Goal: Task Accomplishment & Management: Manage account settings

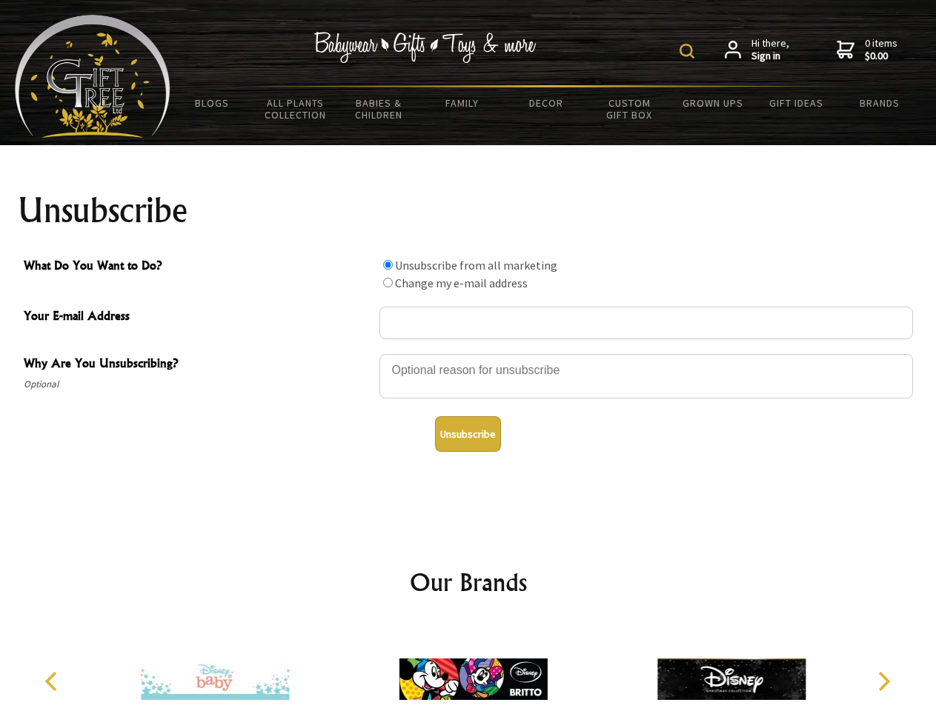
click at [689, 51] on img at bounding box center [686, 51] width 15 height 15
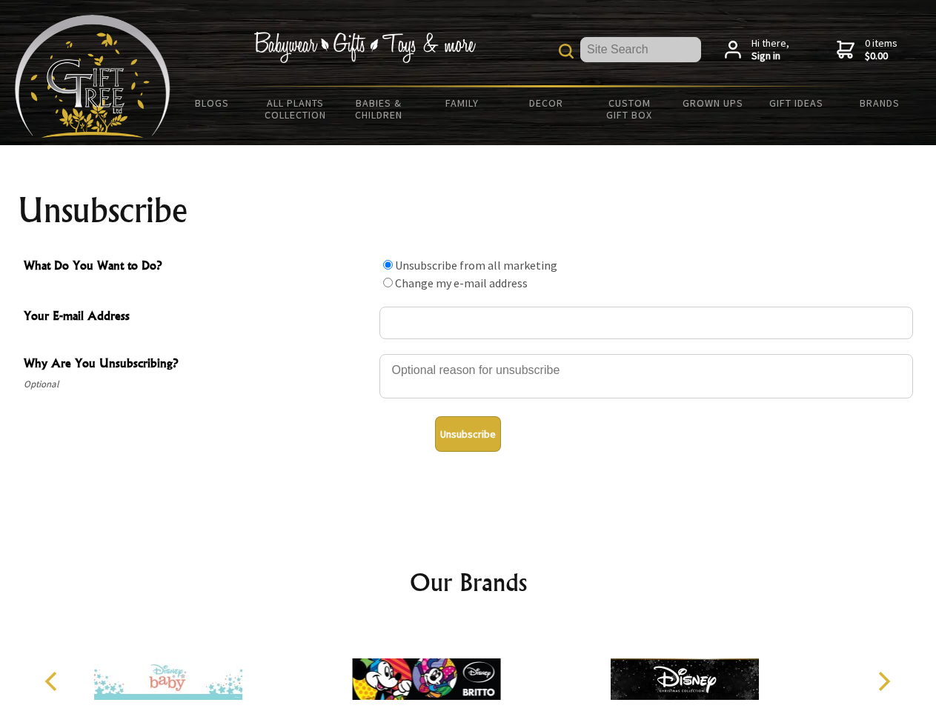
click at [468, 353] on div at bounding box center [646, 379] width 534 height 52
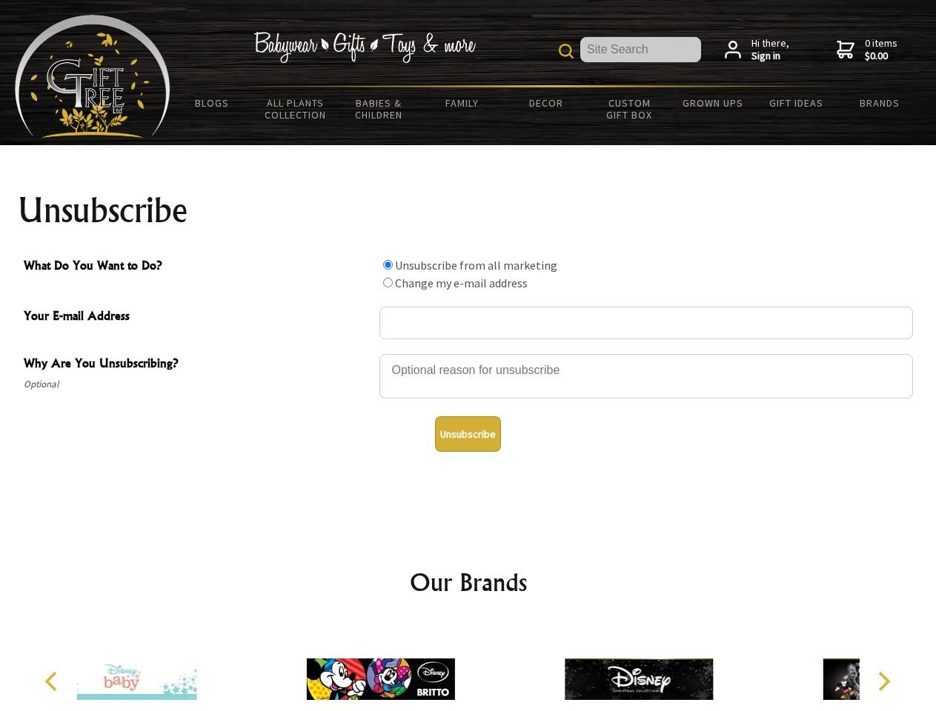
click at [388, 265] on input "What Do You Want to Do?" at bounding box center [388, 265] width 10 height 10
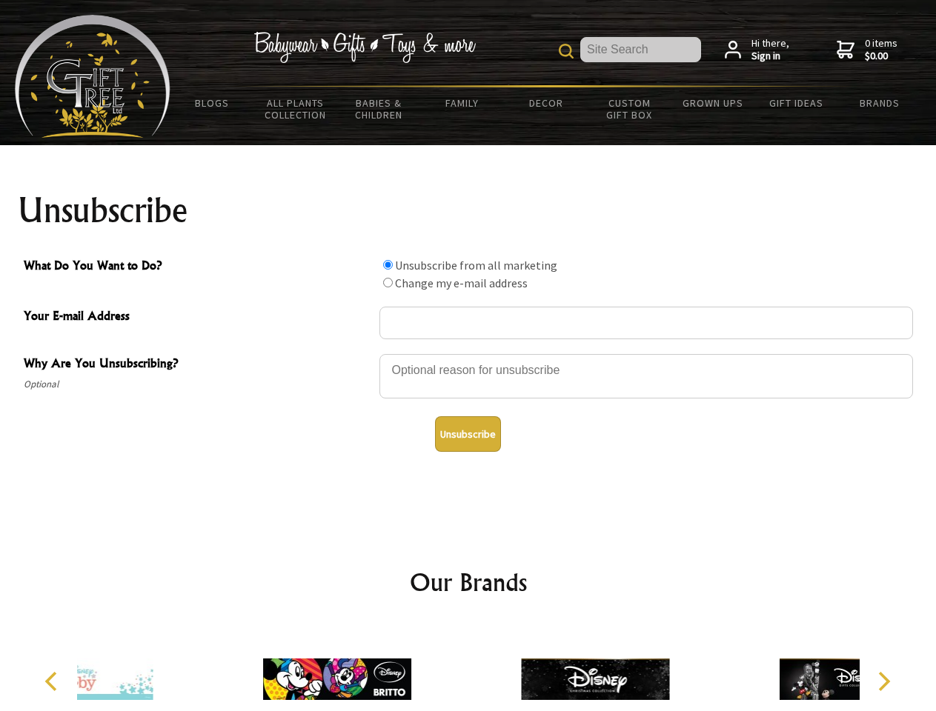
click at [388, 282] on input "What Do You Want to Do?" at bounding box center [388, 283] width 10 height 10
radio input "true"
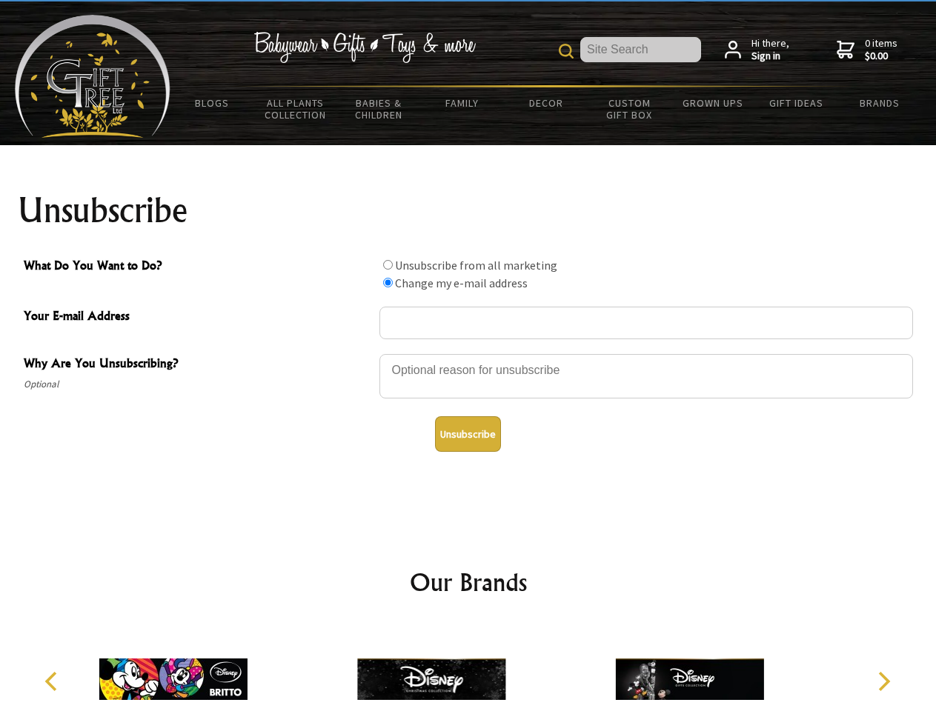
click at [468, 434] on button "Unsubscribe" at bounding box center [468, 434] width 66 height 36
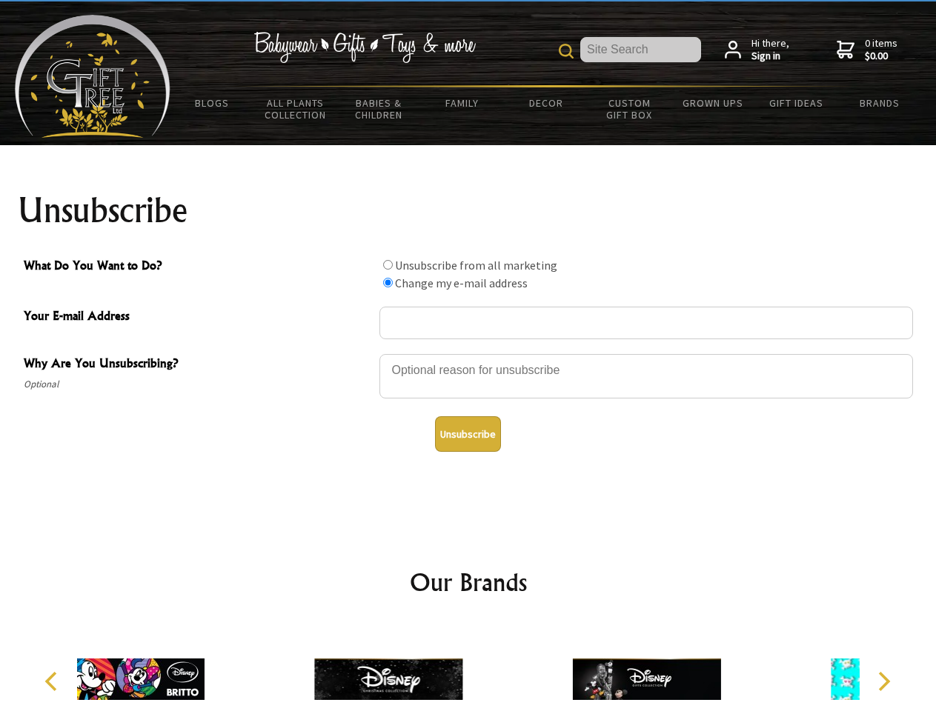
click at [53, 682] on icon "Previous" at bounding box center [52, 681] width 19 height 19
click at [883, 682] on icon "Next" at bounding box center [882, 681] width 19 height 19
